Goal: Information Seeking & Learning: Learn about a topic

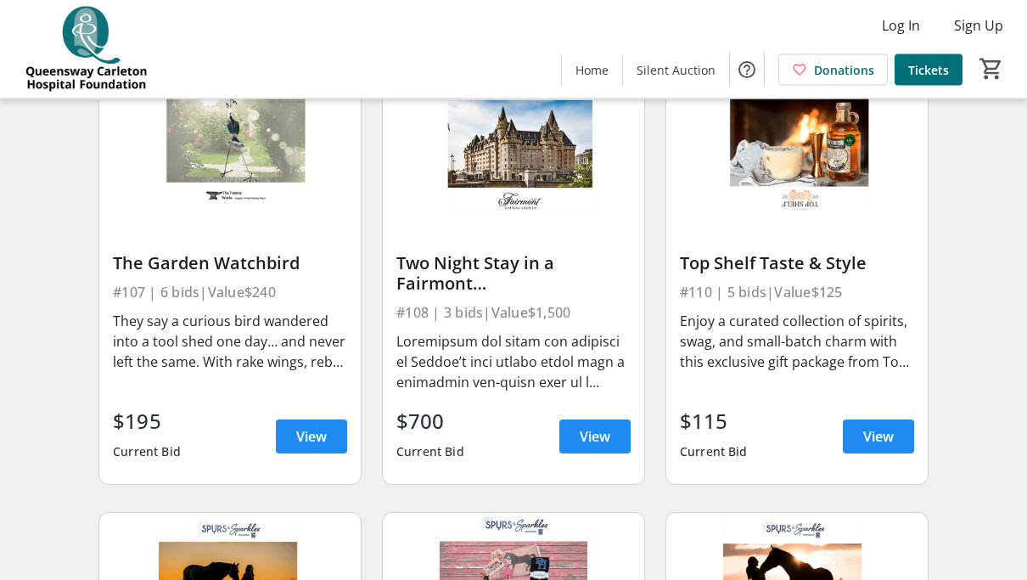
scroll to position [1065, 0]
click at [497, 282] on div "Two Night Stay in a Fairmont [GEOGRAPHIC_DATA]" at bounding box center [513, 273] width 234 height 41
click at [544, 351] on div at bounding box center [513, 361] width 234 height 61
click at [588, 441] on span "View" at bounding box center [595, 436] width 31 height 20
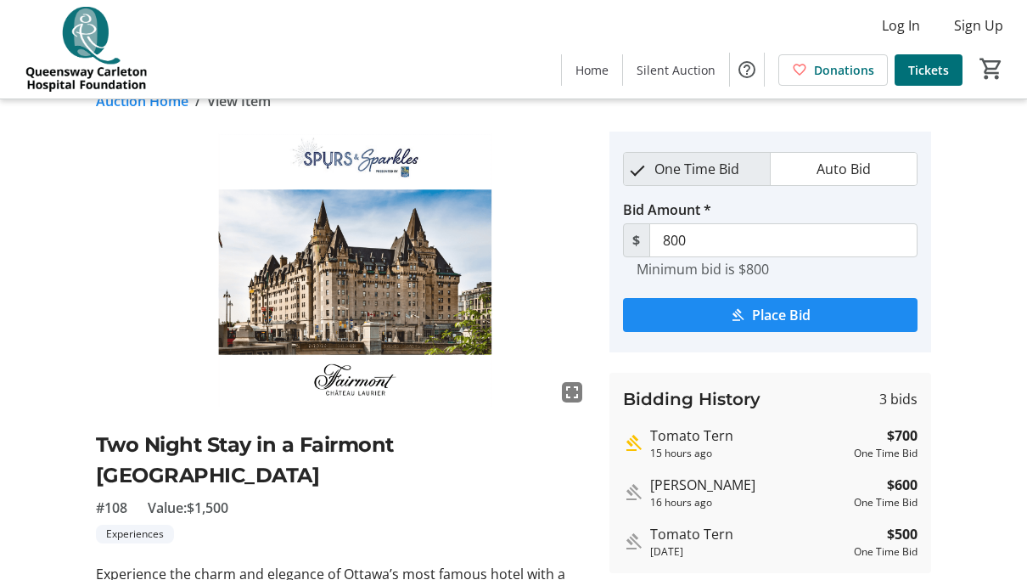
scroll to position [28, 0]
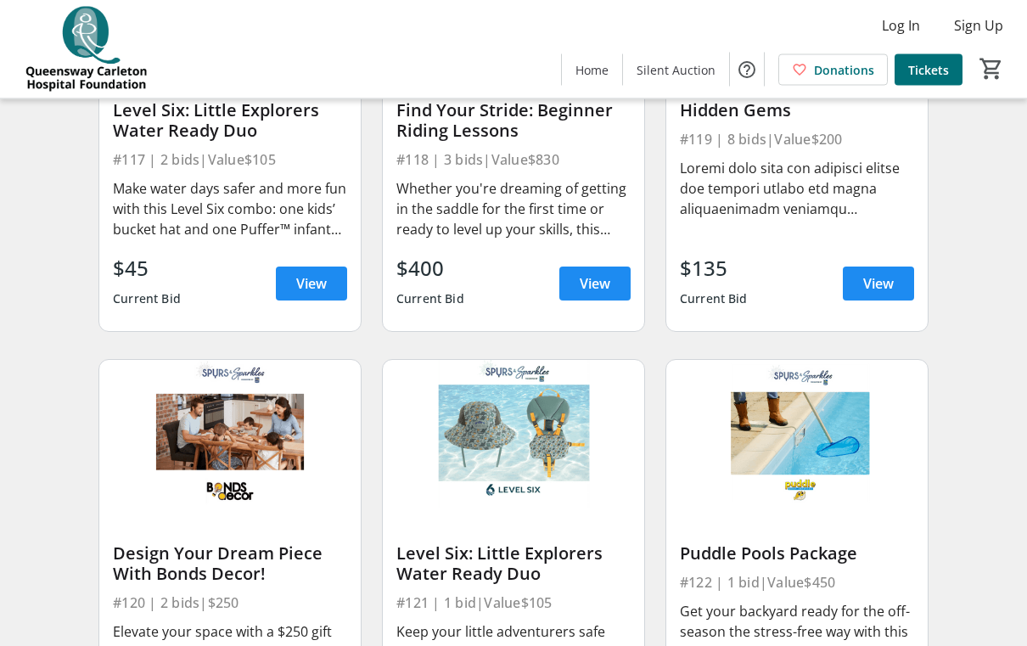
scroll to position [2546, 0]
click at [891, 285] on span "View" at bounding box center [878, 283] width 31 height 20
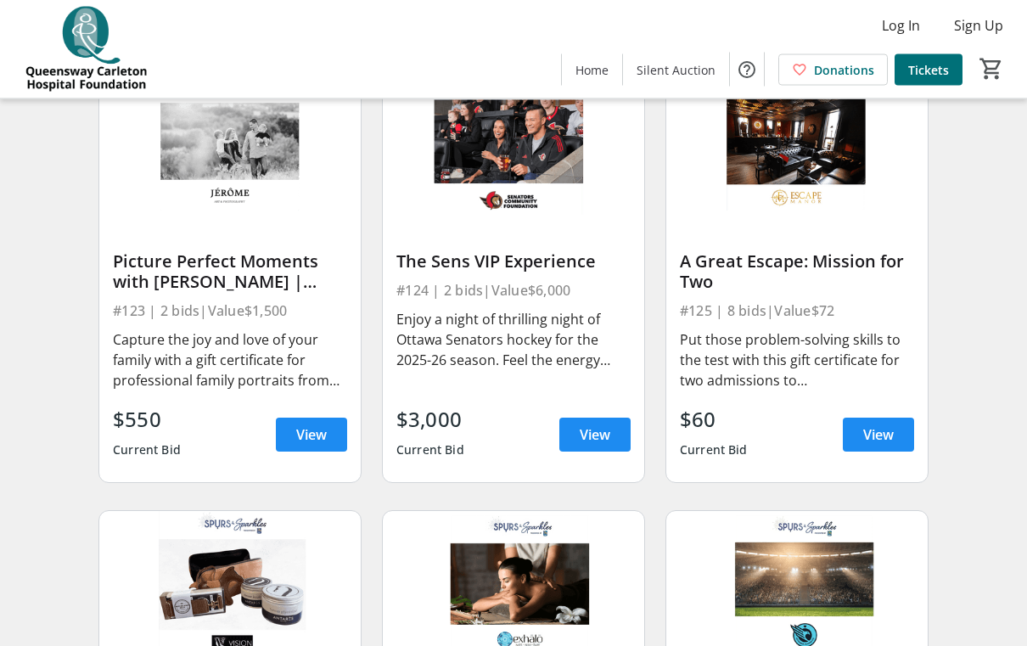
scroll to position [3281, 0]
click at [580, 435] on span "View" at bounding box center [595, 434] width 31 height 20
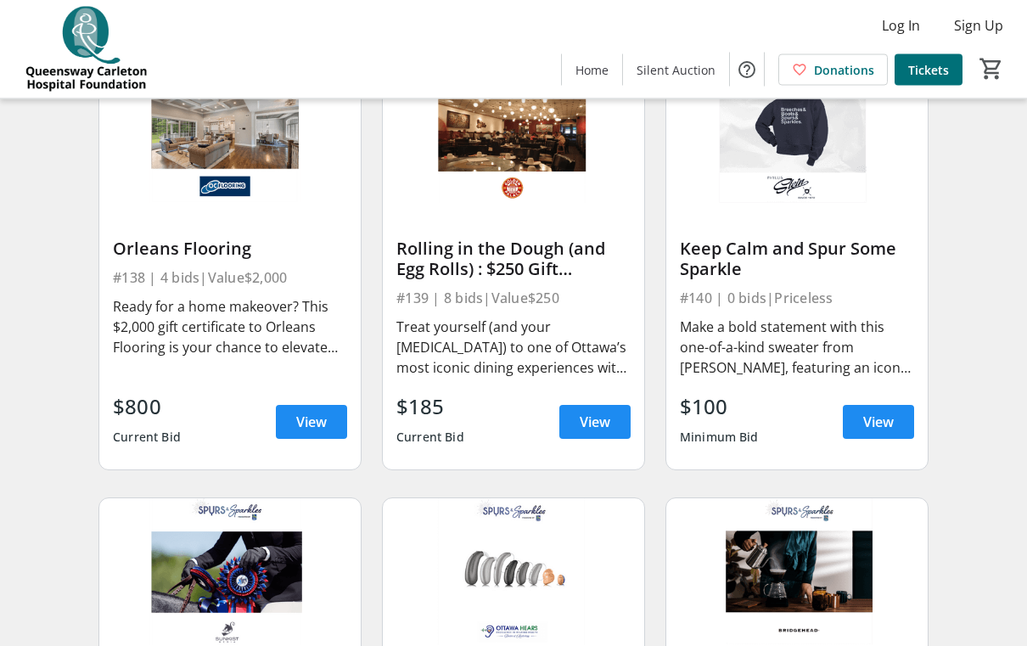
scroll to position [5506, 0]
click at [303, 424] on span "View" at bounding box center [311, 422] width 31 height 20
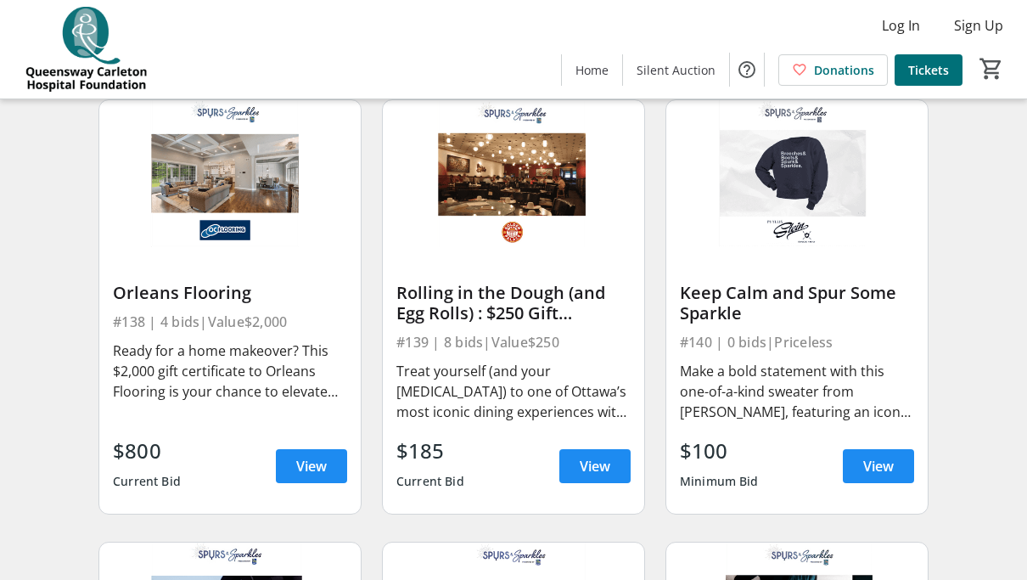
scroll to position [5461, 0]
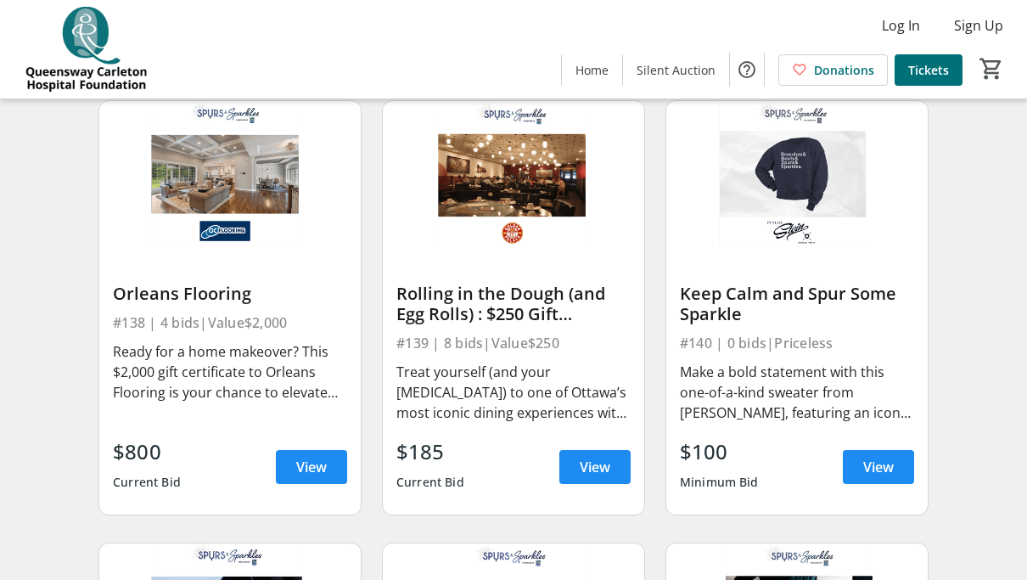
click at [607, 466] on span "View" at bounding box center [595, 467] width 31 height 20
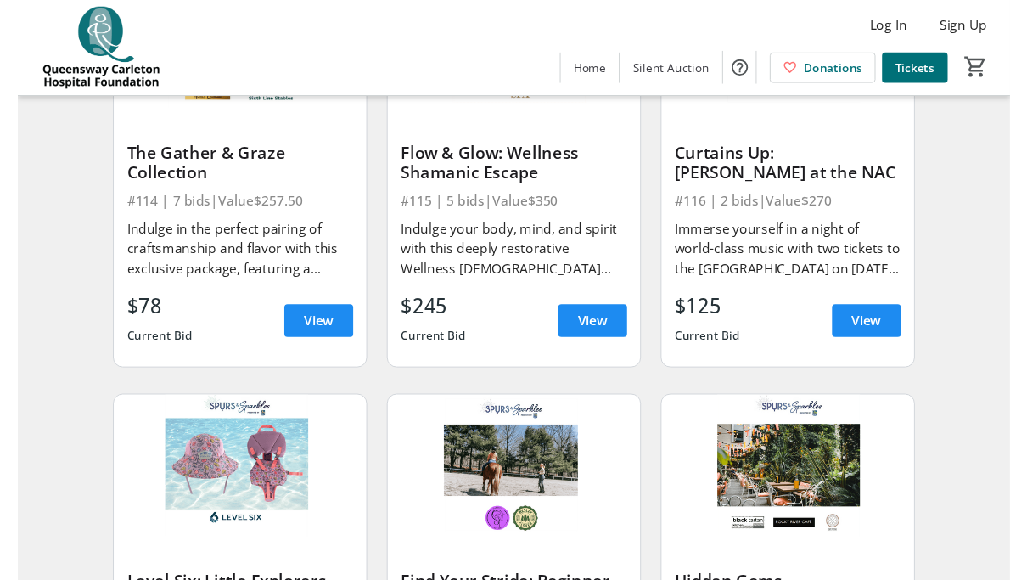
scroll to position [2075, 0]
